Goal: Obtain resource: Download file/media

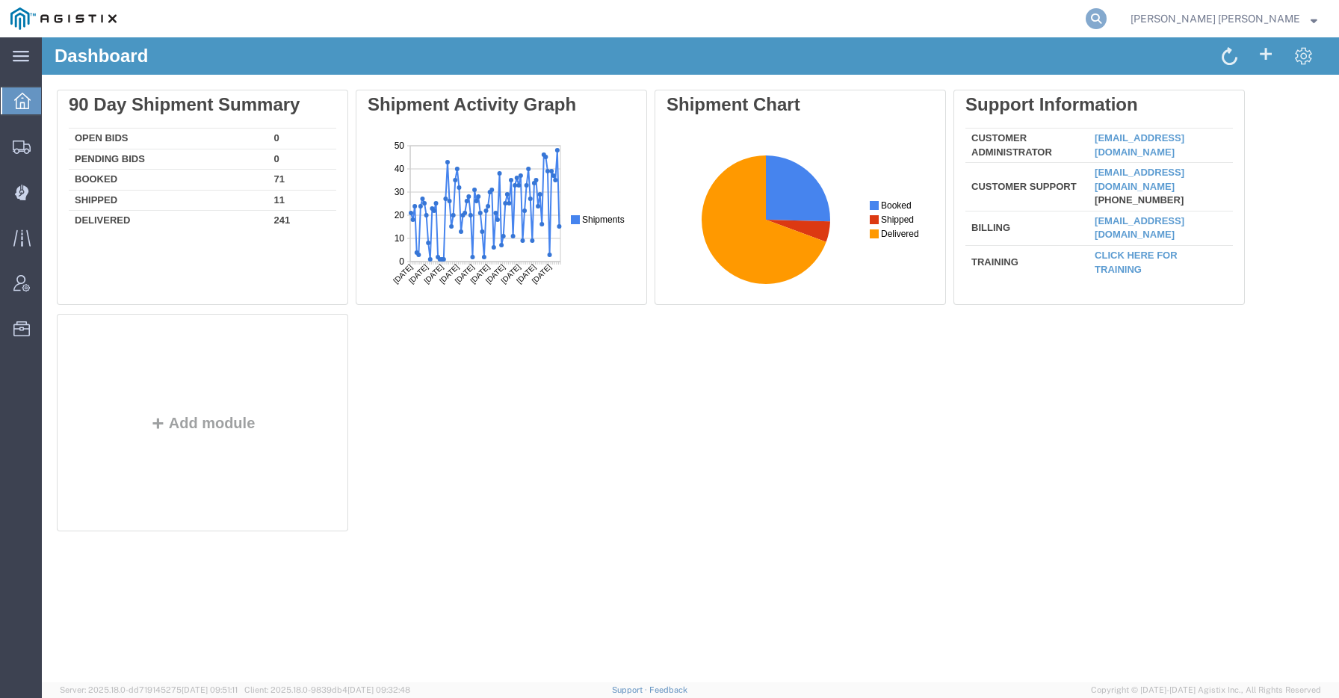
click at [1106, 14] on icon at bounding box center [1096, 18] width 21 height 21
click at [1023, 5] on input "search" at bounding box center [858, 19] width 454 height 36
paste input "56528897"
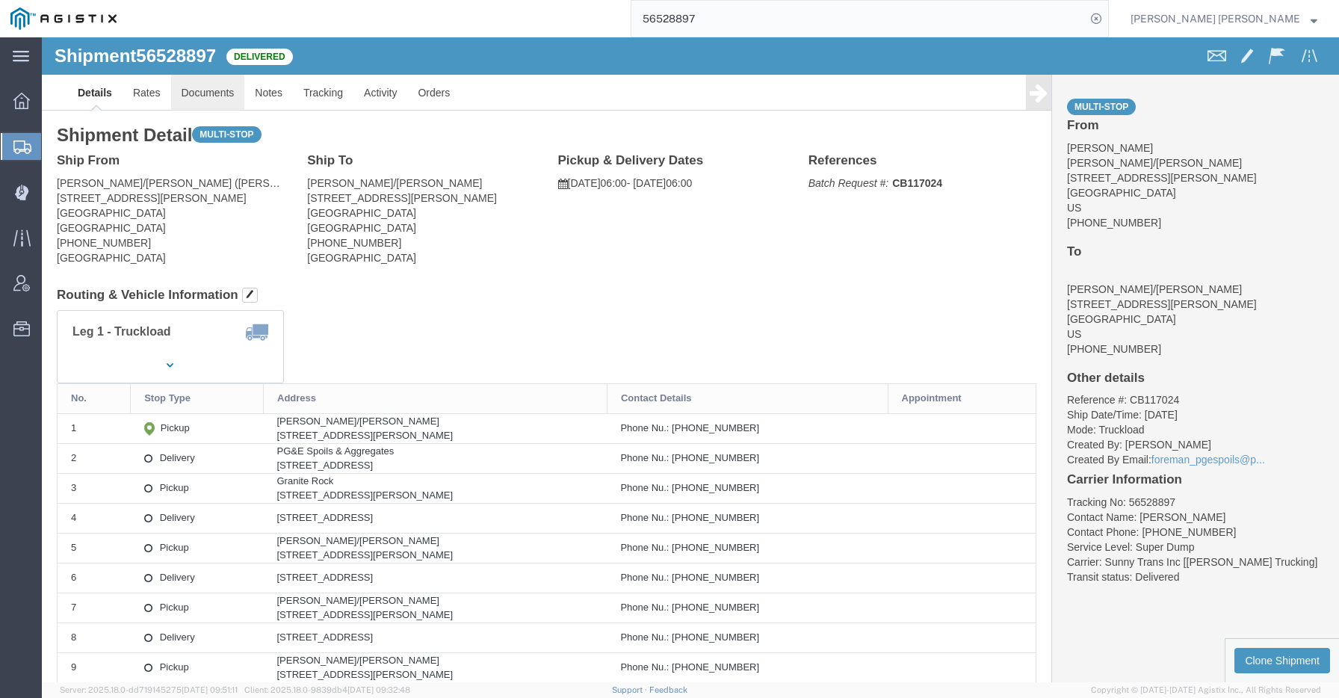
click link "Documents"
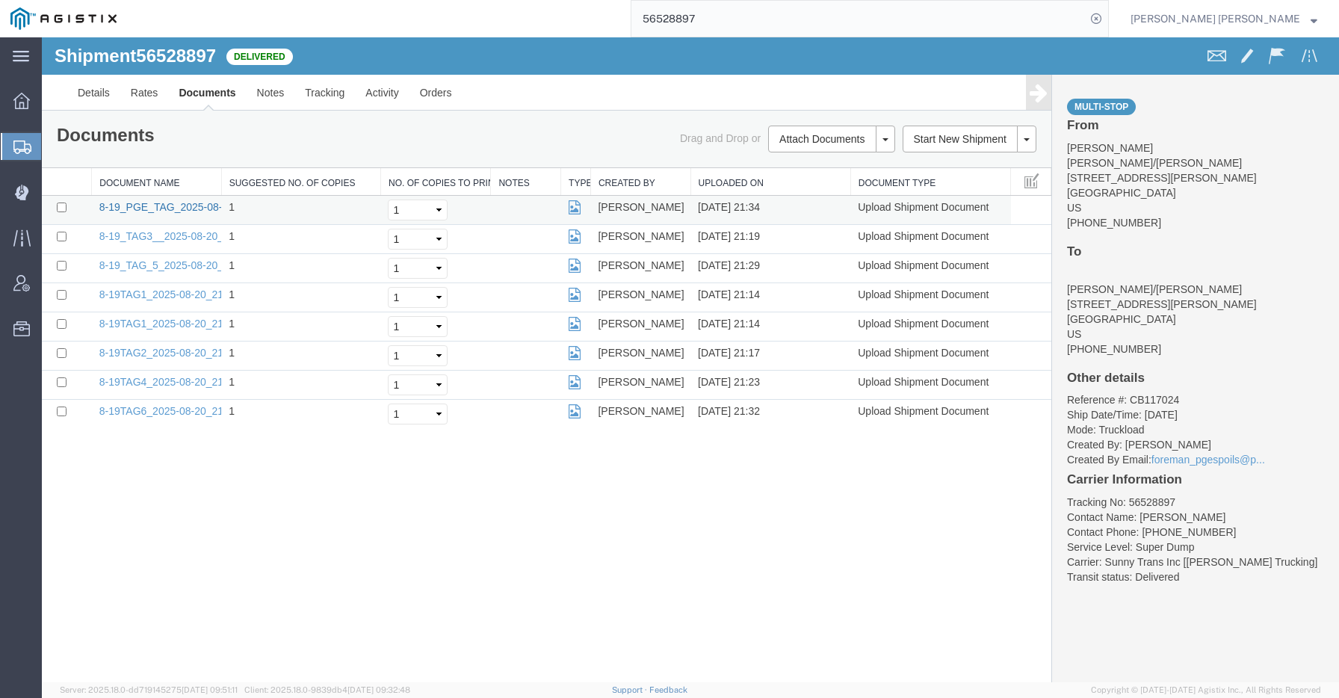
click at [192, 208] on link "8-19_PGE_TAG_2025-08-20_21_34_04.jpg" at bounding box center [201, 207] width 204 height 12
click at [175, 236] on link "8-19_TAG3__2025-08-20_21_19_39.jpg" at bounding box center [193, 236] width 188 height 12
click at [158, 270] on link "8-19_TAG_5_2025-08-20_21_29_00.jpg" at bounding box center [193, 265] width 188 height 12
click at [1019, 7] on input "56528897" at bounding box center [858, 19] width 454 height 36
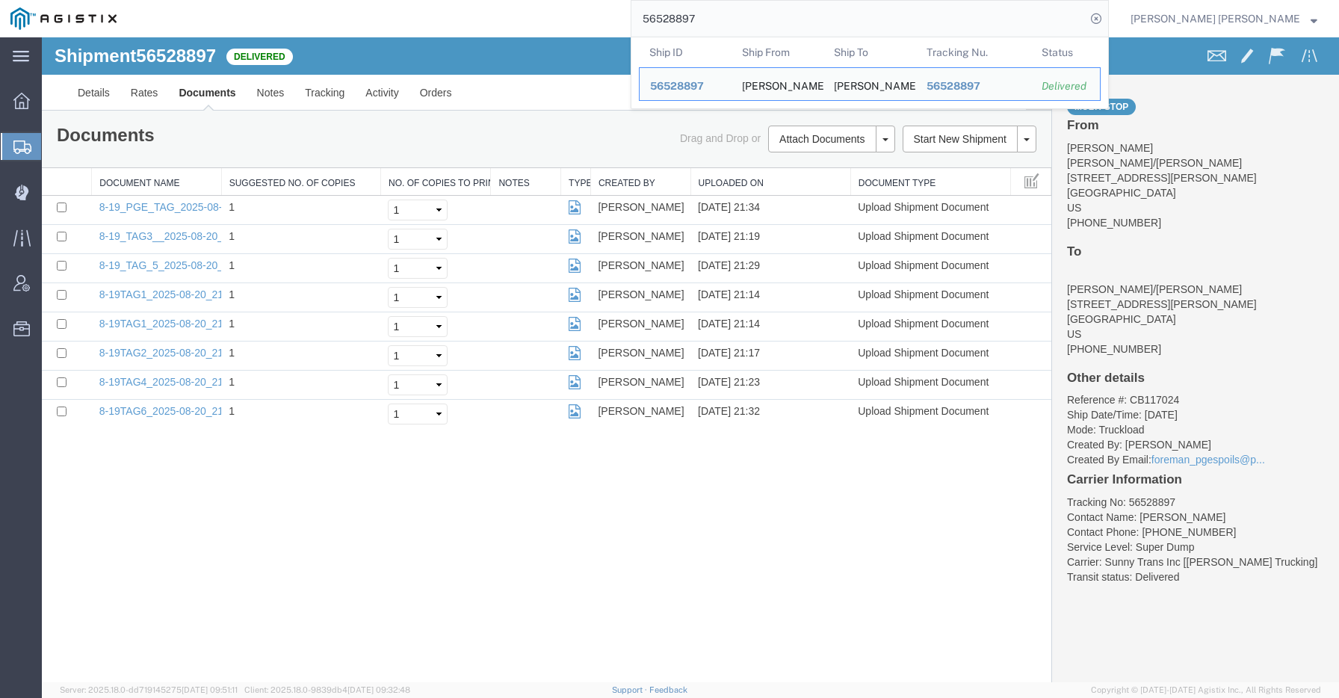
click at [1011, 17] on input "56528897" at bounding box center [858, 19] width 454 height 36
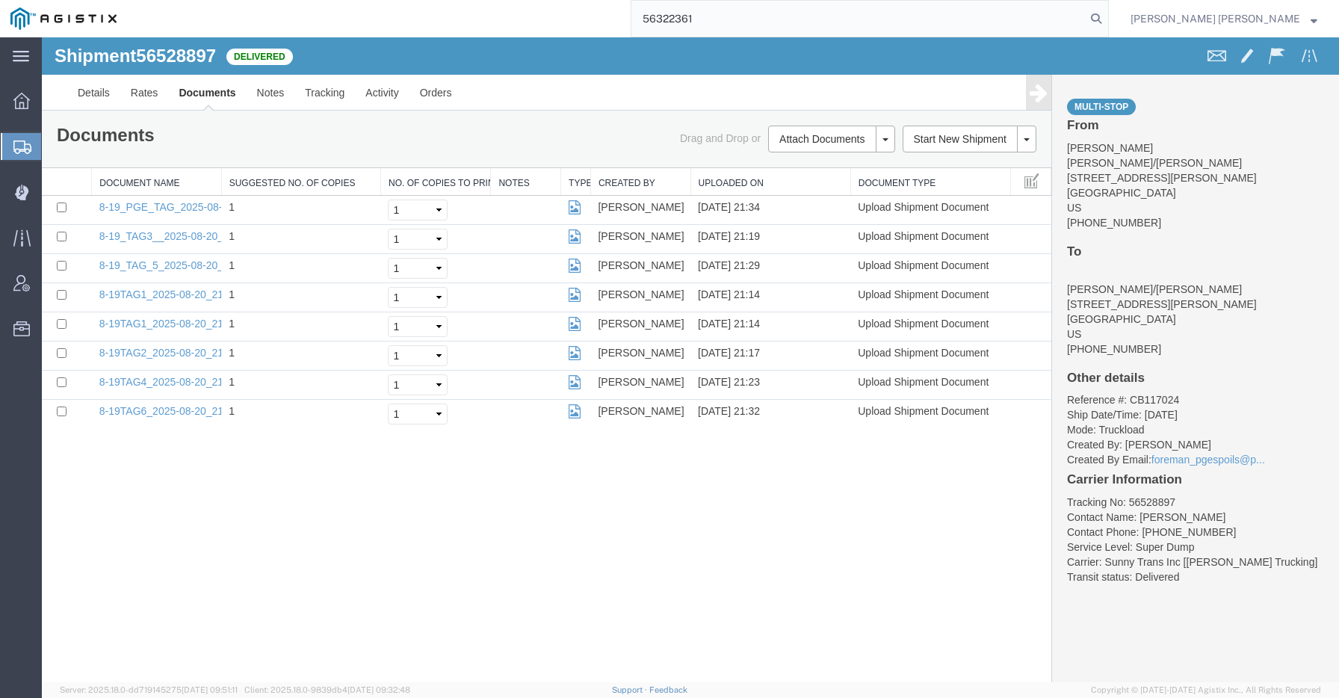
type input "56322361"
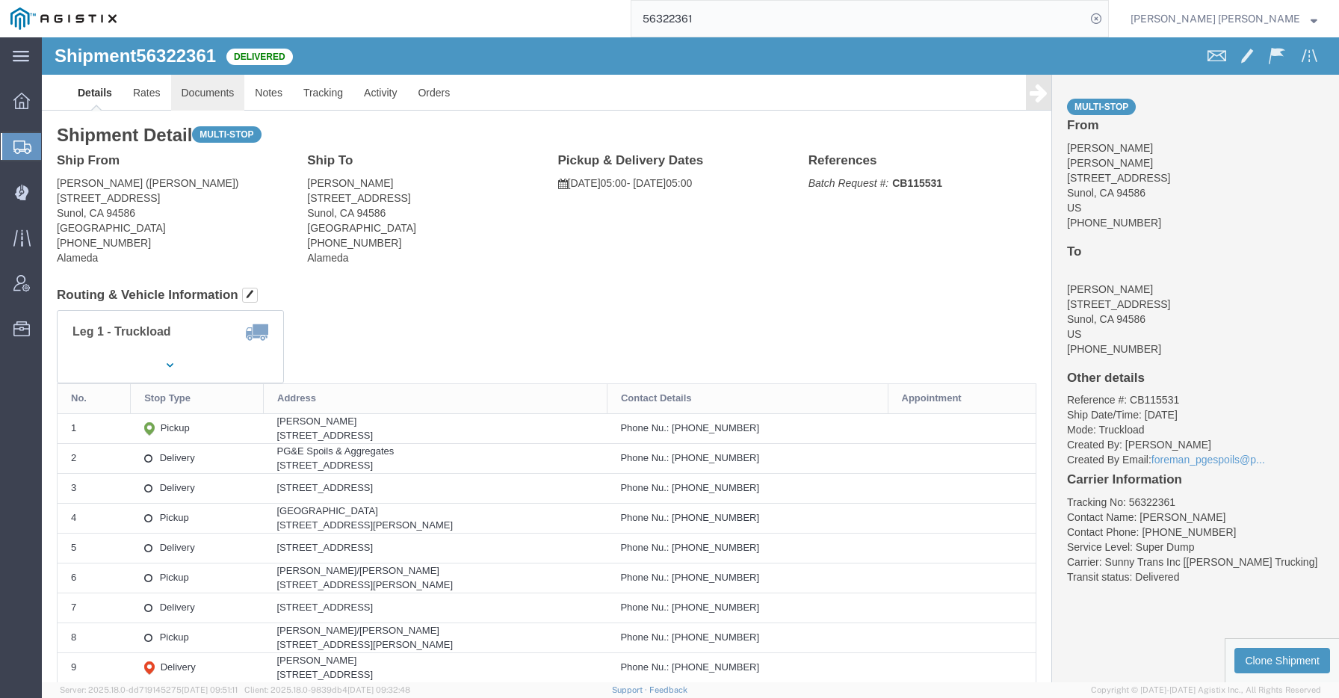
click link "Documents"
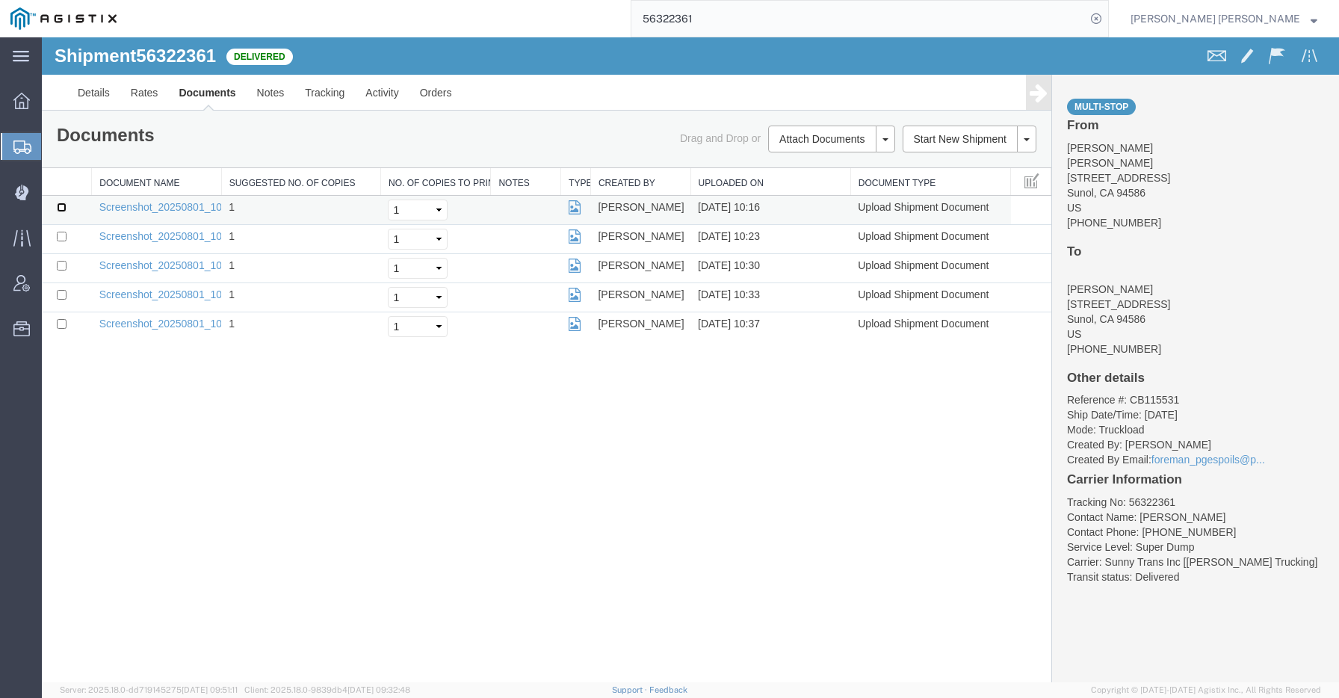
click at [62, 205] on input "checkbox" at bounding box center [62, 207] width 10 height 10
checkbox input "true"
click at [58, 232] on input "checkbox" at bounding box center [62, 237] width 10 height 10
checkbox input "true"
click at [61, 265] on input "checkbox" at bounding box center [62, 266] width 10 height 10
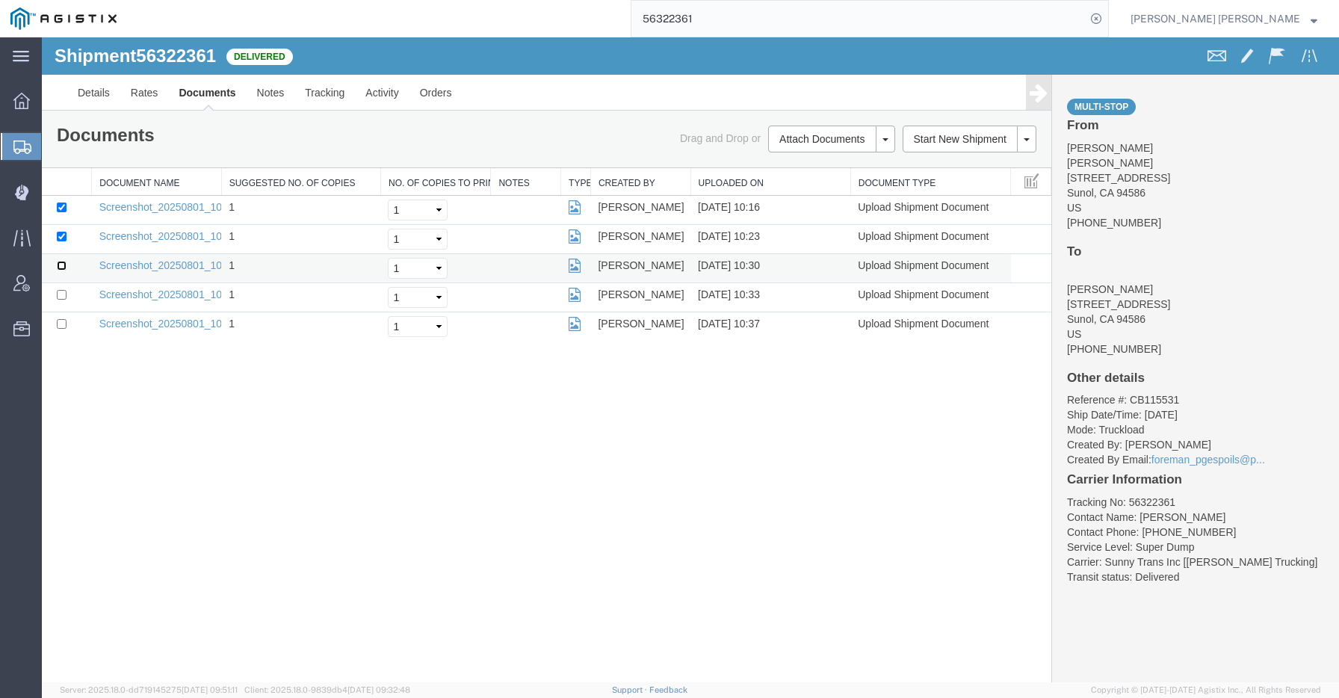
checkbox input "true"
click at [58, 299] on input "checkbox" at bounding box center [62, 295] width 10 height 10
checkbox input "true"
drag, startPoint x: 64, startPoint y: 338, endPoint x: 61, endPoint y: 326, distance: 11.4
click at [64, 338] on td at bounding box center [67, 326] width 50 height 29
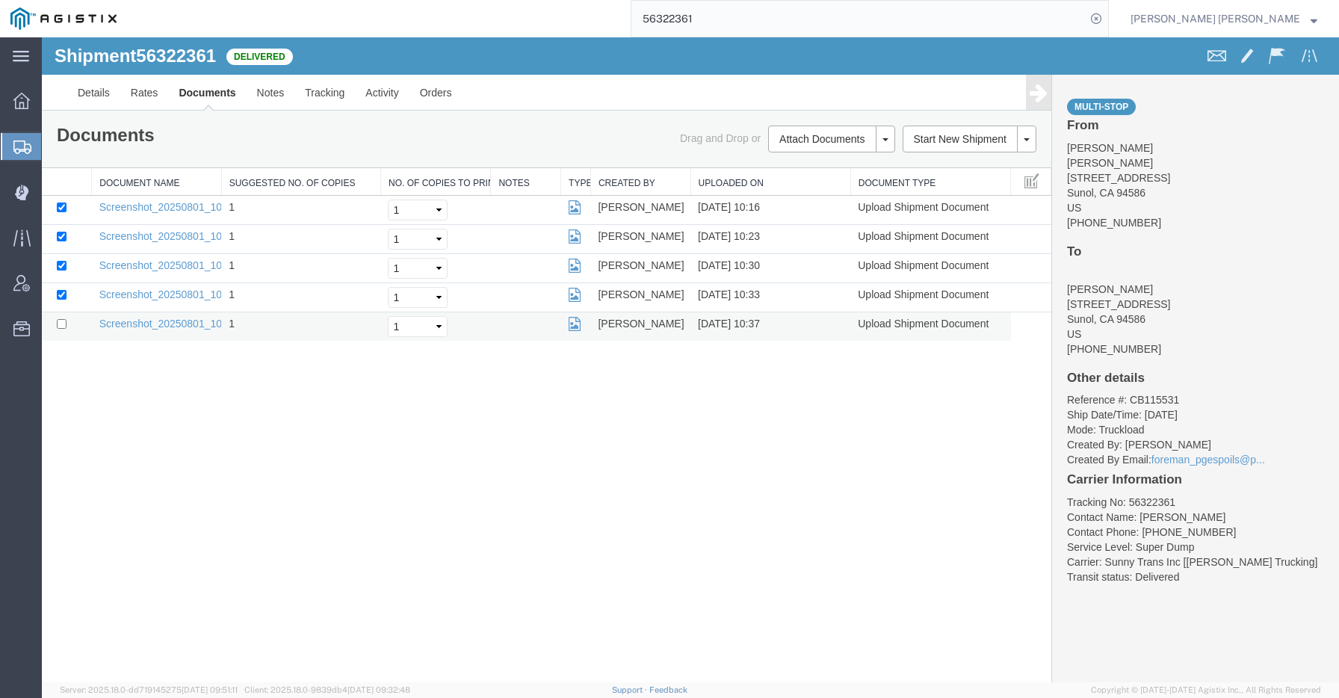
click at [61, 317] on td at bounding box center [67, 326] width 50 height 29
click at [61, 326] on input "checkbox" at bounding box center [62, 324] width 10 height 10
checkbox input "true"
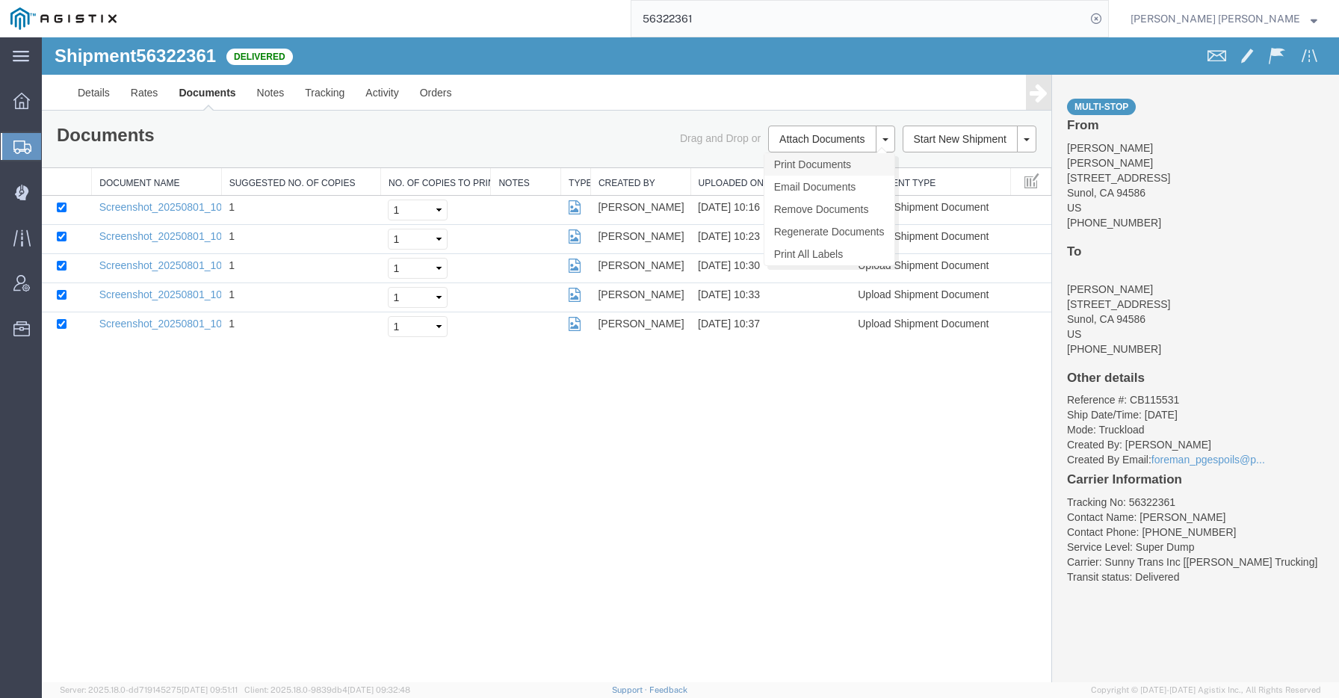
click at [821, 167] on link "Print Documents" at bounding box center [829, 164] width 130 height 22
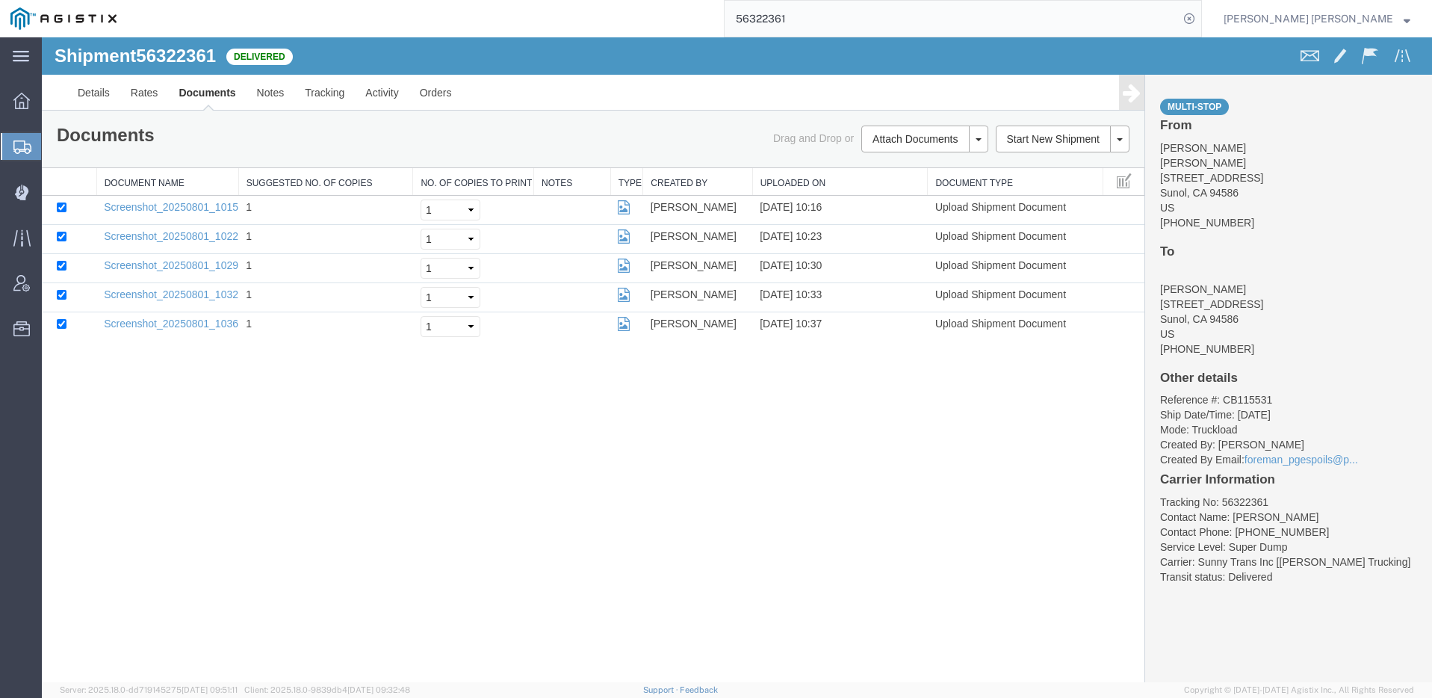
click at [988, 7] on input "56322361" at bounding box center [952, 19] width 454 height 36
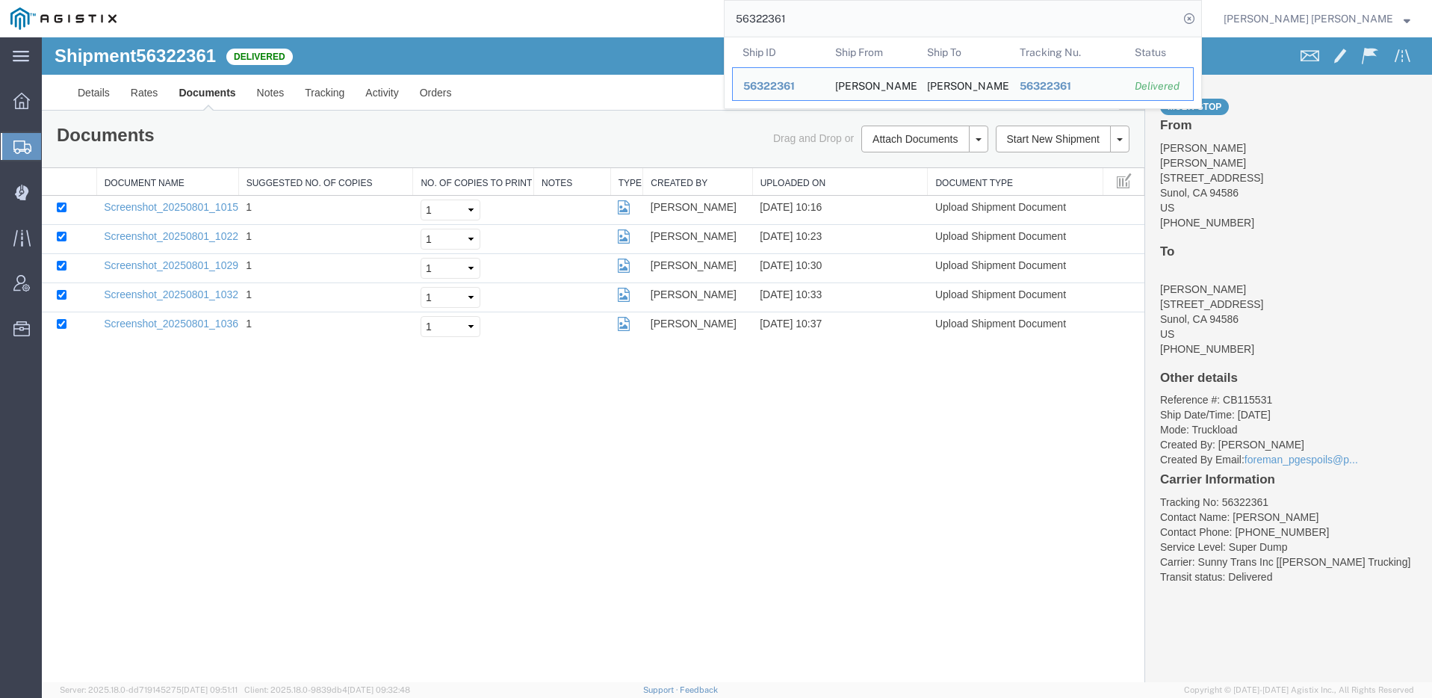
click at [988, 7] on input "56322361" at bounding box center [952, 19] width 454 height 36
paste input "445259"
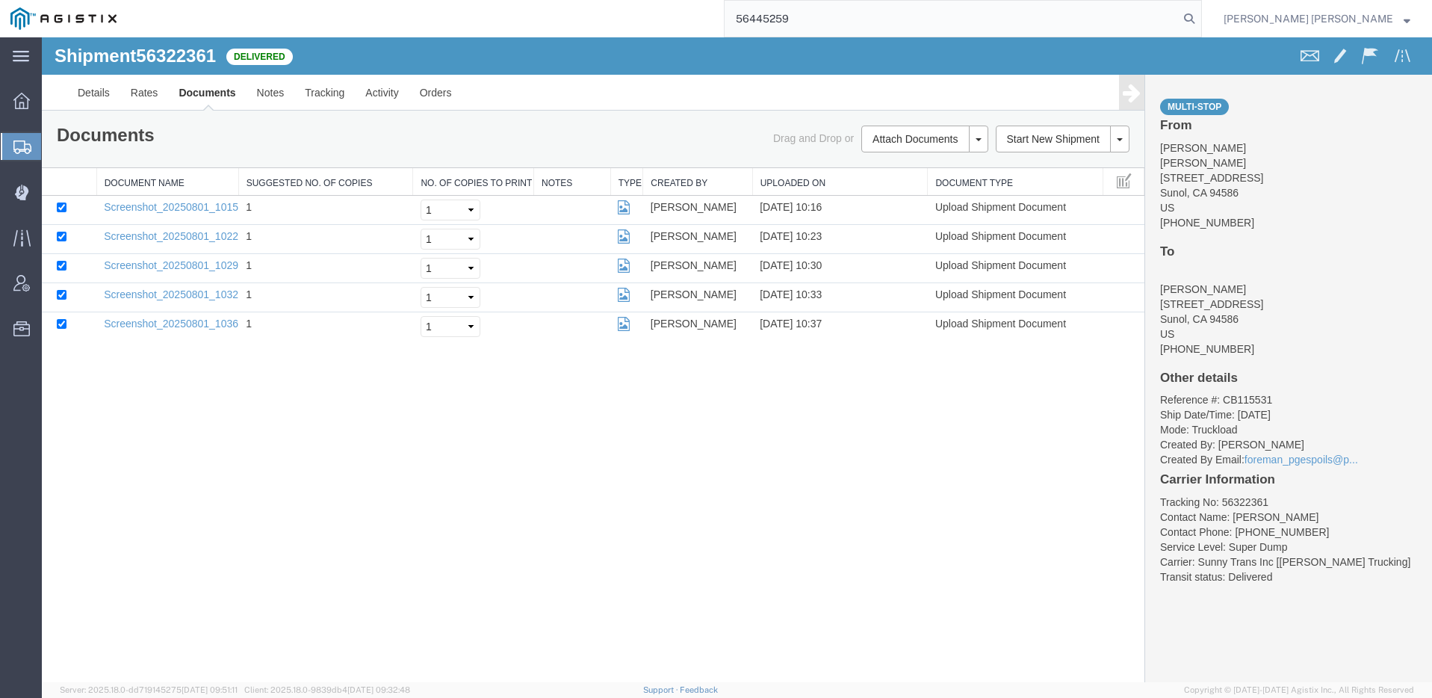
type input "56445259"
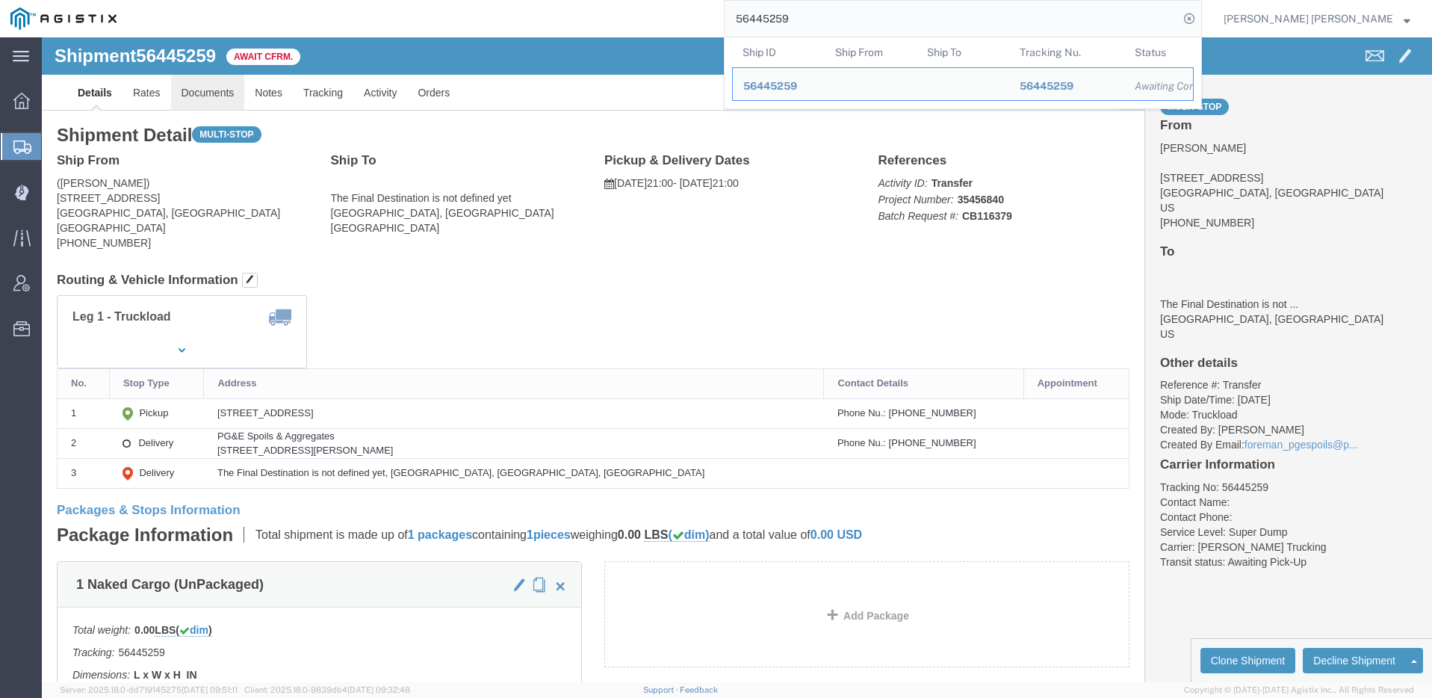
click link "Documents"
